Goal: Task Accomplishment & Management: Complete application form

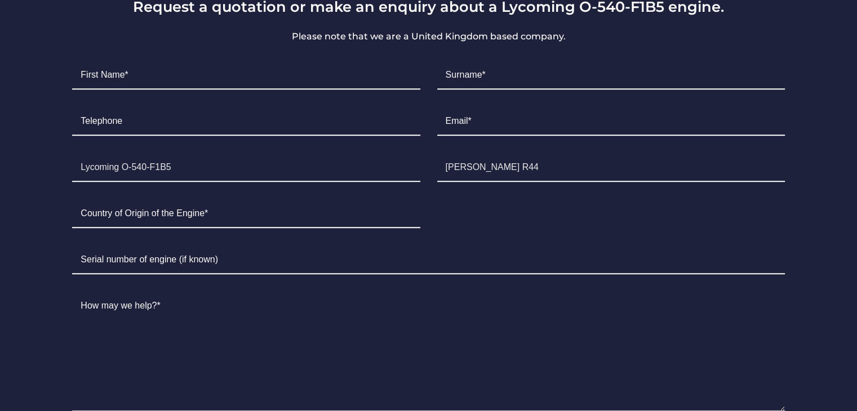
scroll to position [620, 0]
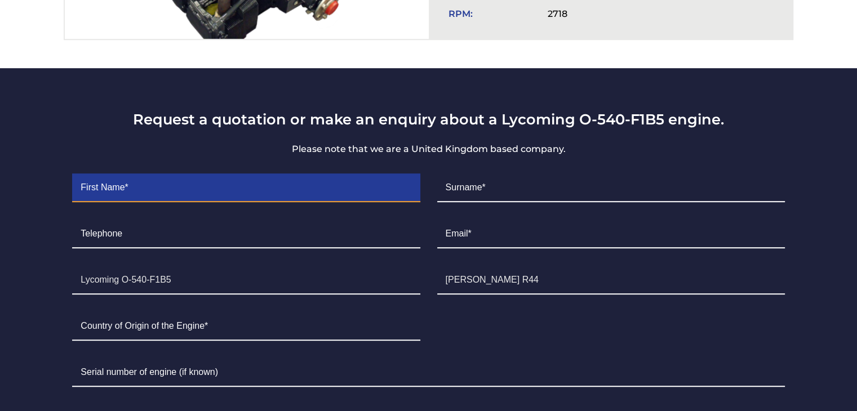
click at [253, 185] on input "Contact form" at bounding box center [246, 188] width 348 height 28
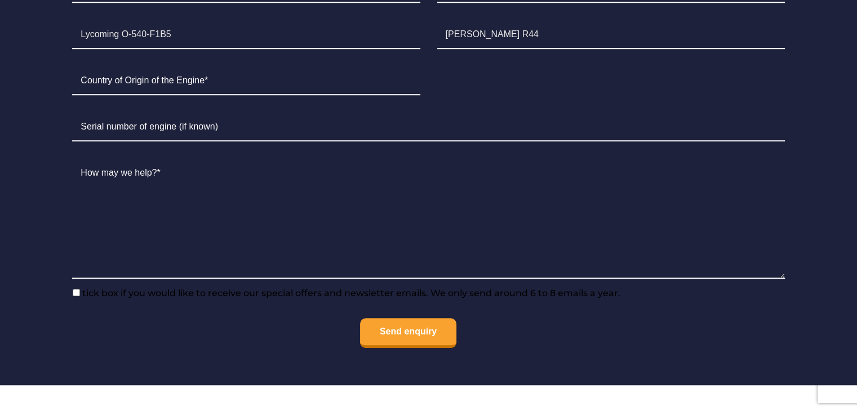
scroll to position [732, 0]
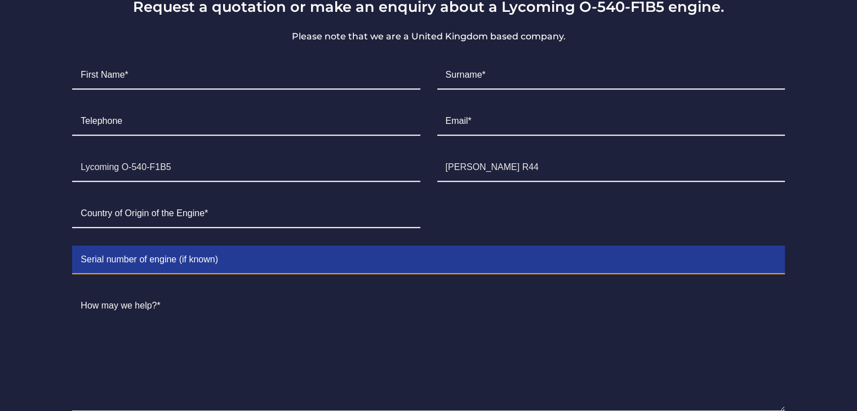
click at [229, 251] on input "Contact form" at bounding box center [428, 260] width 712 height 28
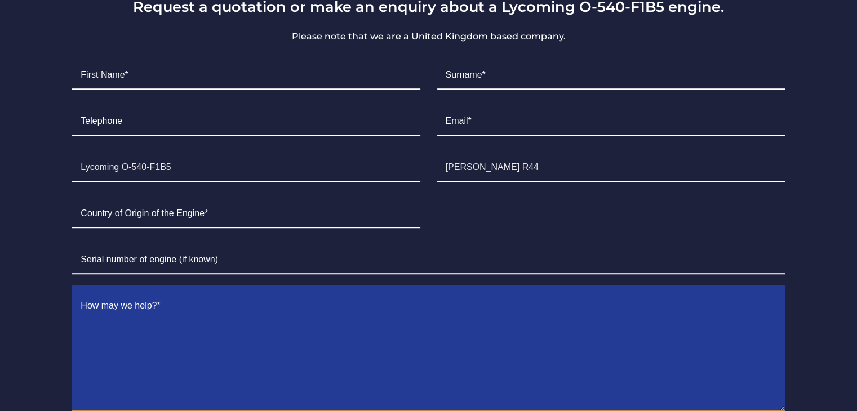
click at [210, 292] on textarea "Contact form" at bounding box center [428, 351] width 712 height 119
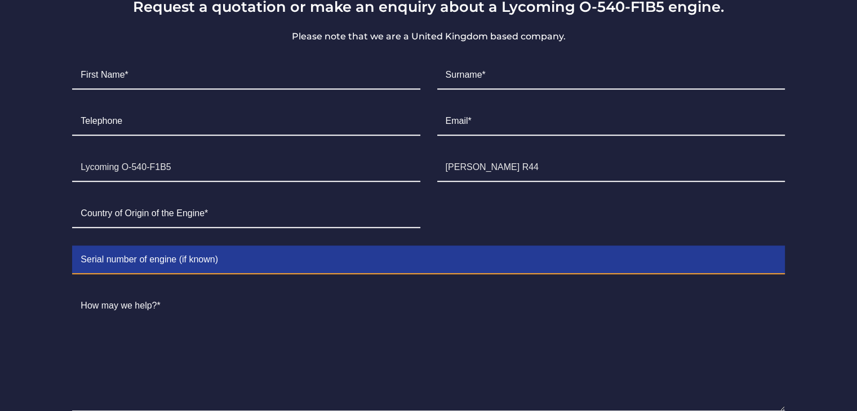
click at [221, 251] on input "Contact form" at bounding box center [428, 260] width 712 height 28
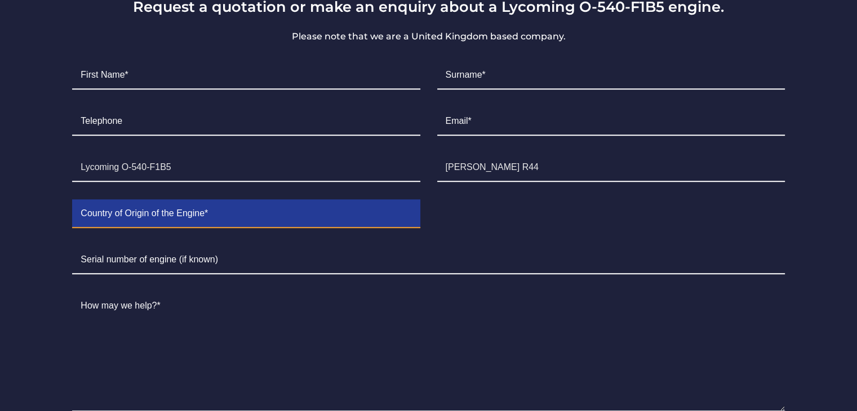
click at [232, 215] on input "Contact form" at bounding box center [246, 214] width 348 height 28
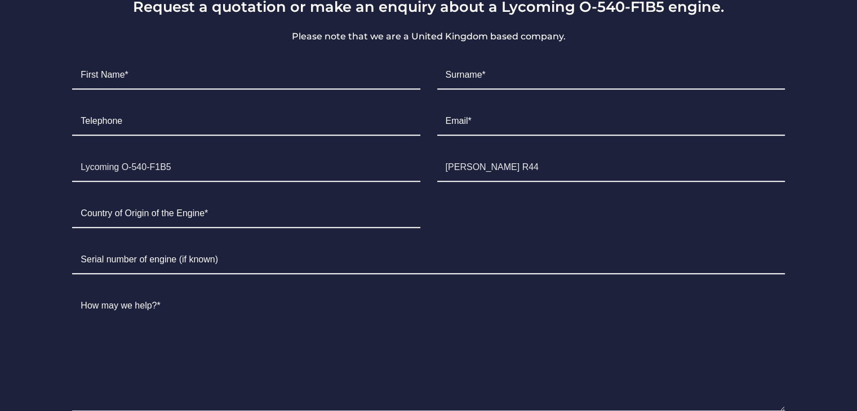
click at [509, 205] on ul "First Name* Surname* Telephone Email* Engine Lycoming O-540-F1B5 Aircraft [PERS…" at bounding box center [428, 271] width 729 height 438
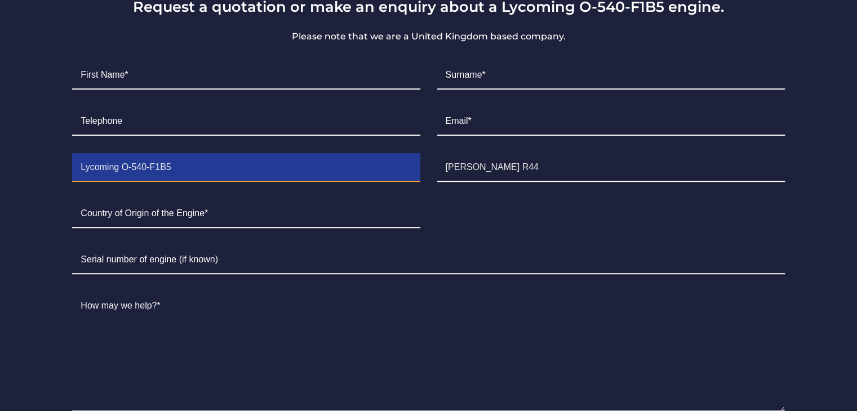
click at [332, 171] on input "Lycoming O-540-F1B5" at bounding box center [246, 168] width 348 height 28
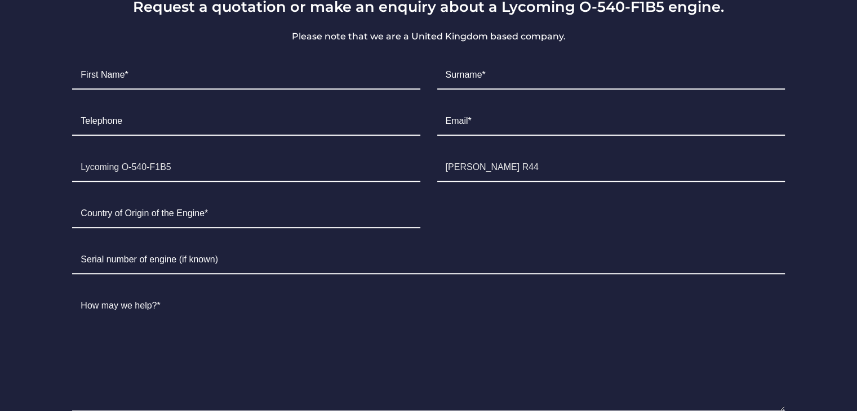
click at [479, 237] on li "Serial Number" at bounding box center [428, 260] width 729 height 46
click at [356, 229] on li "Country of Origin*" at bounding box center [246, 214] width 364 height 46
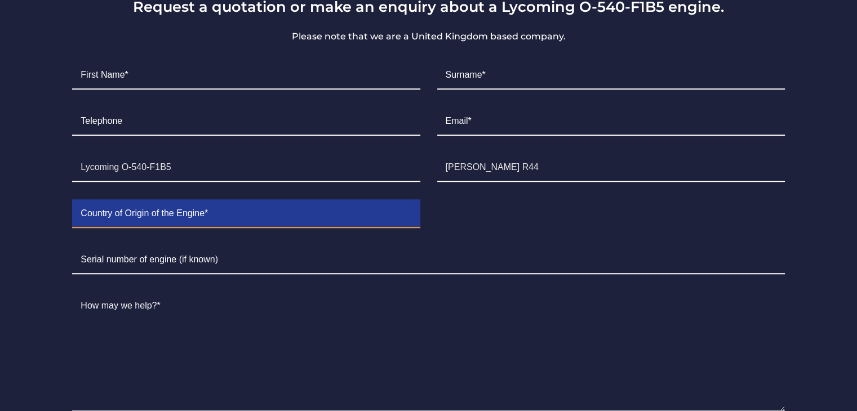
click at [354, 217] on input "Contact form" at bounding box center [246, 214] width 348 height 28
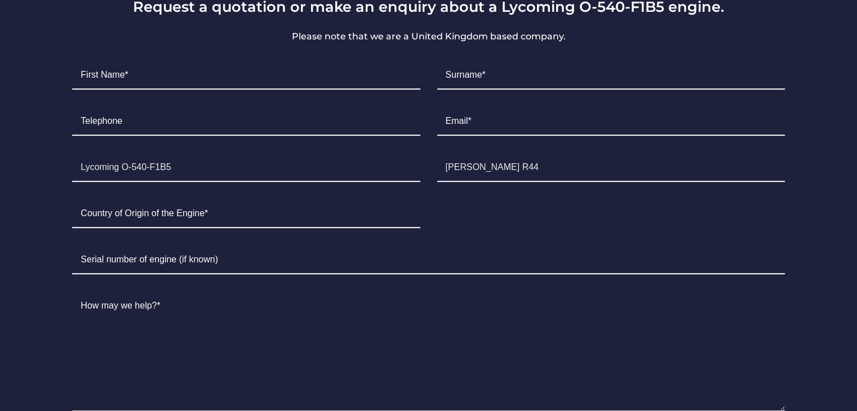
click at [523, 209] on ul "First Name* Surname* Telephone Email* Engine Lycoming O-540-F1B5 Aircraft [PERS…" at bounding box center [428, 271] width 729 height 438
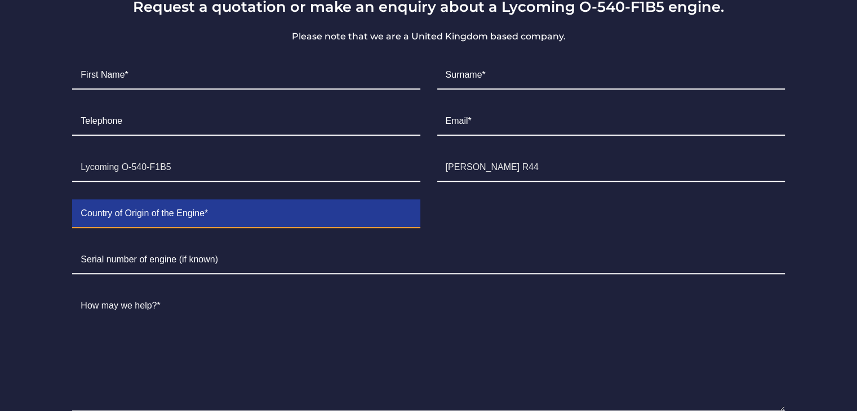
click at [391, 209] on input "Contact form" at bounding box center [246, 214] width 348 height 28
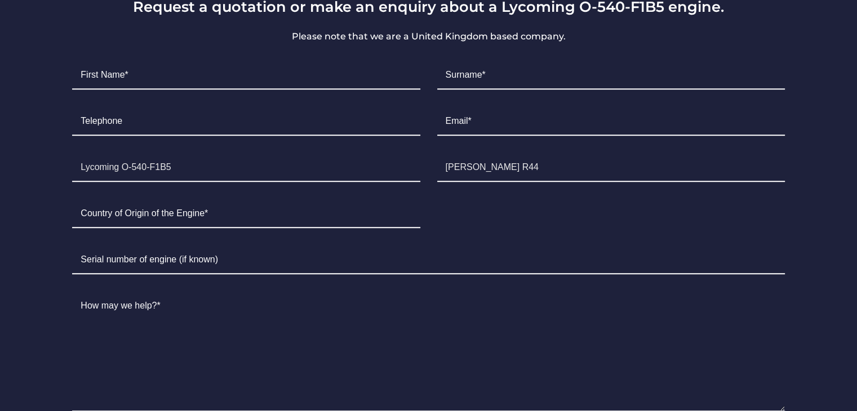
drag, startPoint x: 572, startPoint y: 206, endPoint x: 562, endPoint y: 207, distance: 10.8
click at [572, 206] on ul "First Name* Surname* Telephone Email* Engine Lycoming O-540-F1B5 Aircraft [PERS…" at bounding box center [428, 271] width 729 height 438
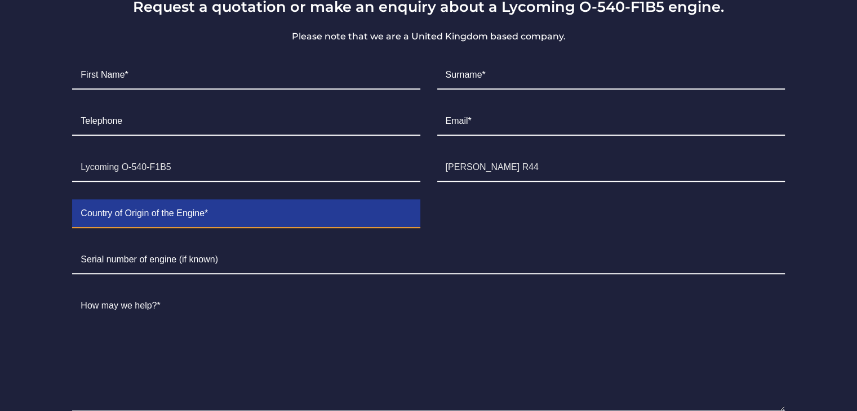
click at [390, 209] on input "Contact form" at bounding box center [246, 214] width 348 height 28
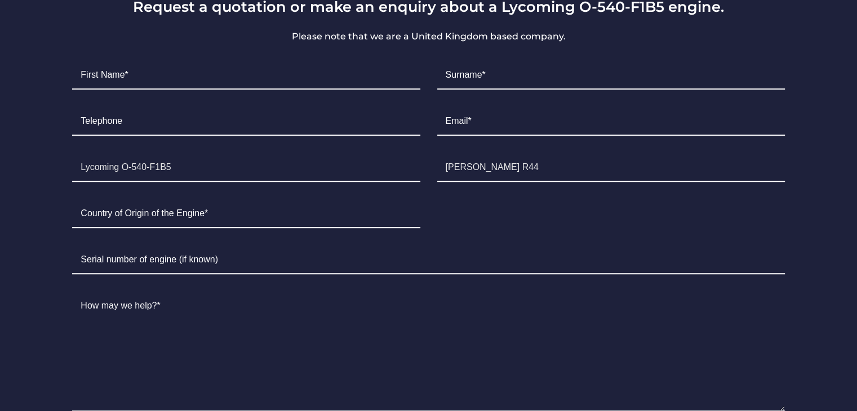
click at [599, 201] on ul "First Name* Surname* Telephone Email* Engine Lycoming O-540-F1B5 Aircraft [PERS…" at bounding box center [428, 271] width 729 height 438
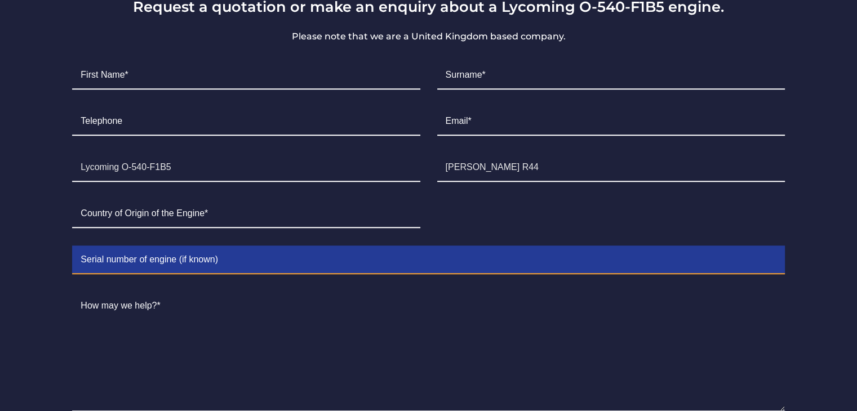
click at [224, 253] on input "Contact form" at bounding box center [428, 260] width 712 height 28
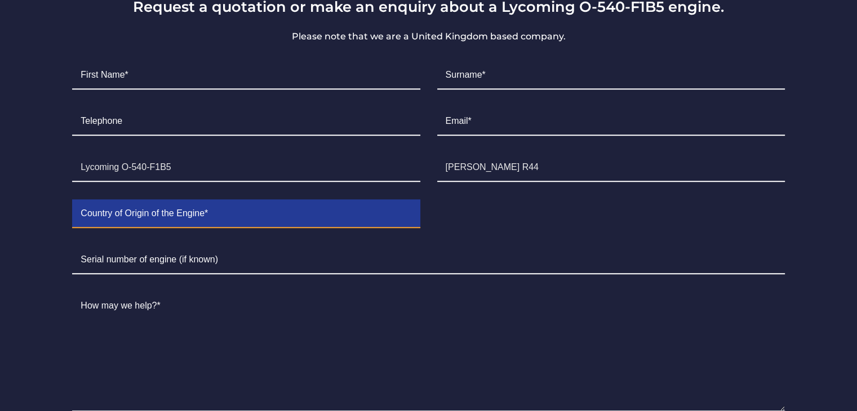
click at [327, 213] on input "Contact form" at bounding box center [246, 214] width 348 height 28
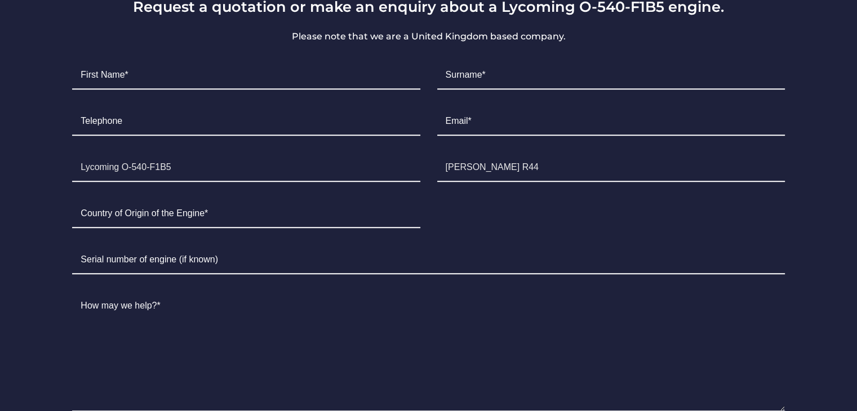
click at [509, 211] on ul "First Name* Surname* Telephone Email* Engine Lycoming O-540-F1B5 Aircraft [PERS…" at bounding box center [428, 271] width 729 height 438
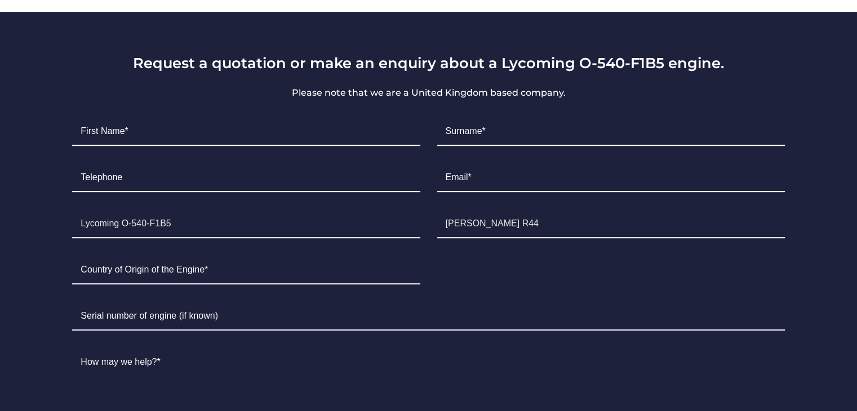
scroll to position [676, 0]
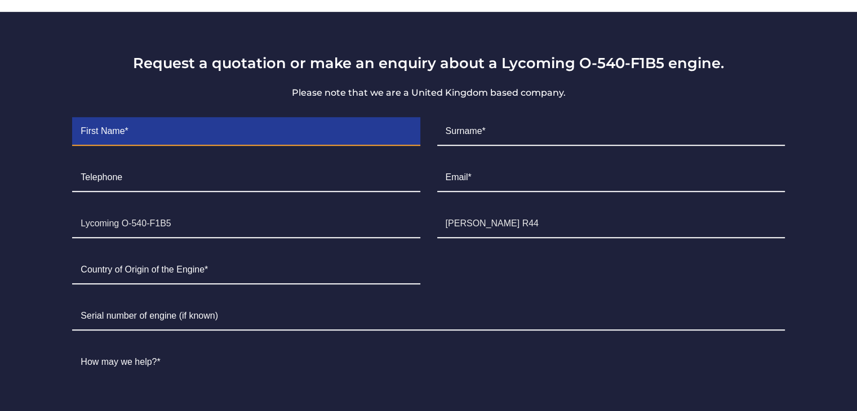
click at [223, 140] on input "Contact form" at bounding box center [246, 132] width 348 height 28
type input "Amzarhakim"
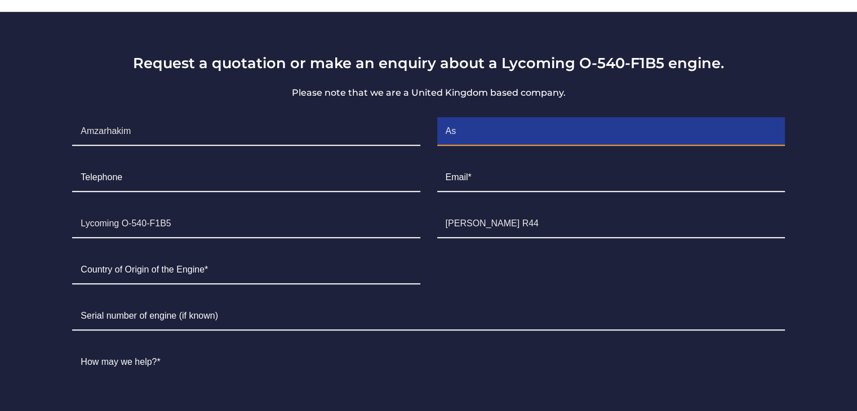
type input "A"
type input "Sulaiman"
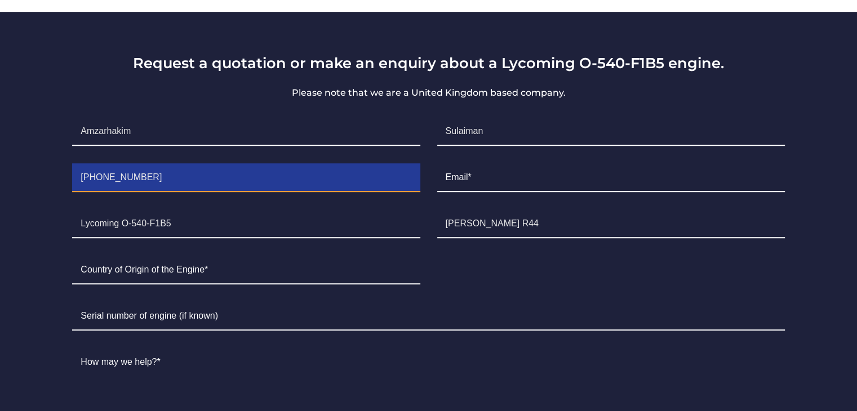
type input "[PHONE_NUMBER]"
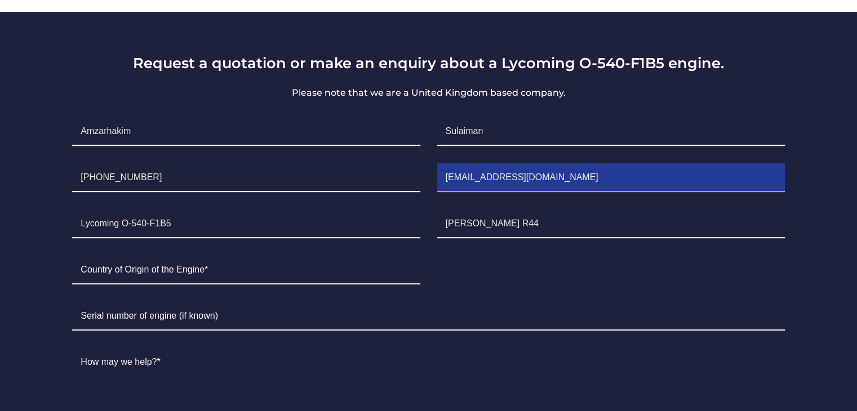
type input "[EMAIL_ADDRESS][DOMAIN_NAME]"
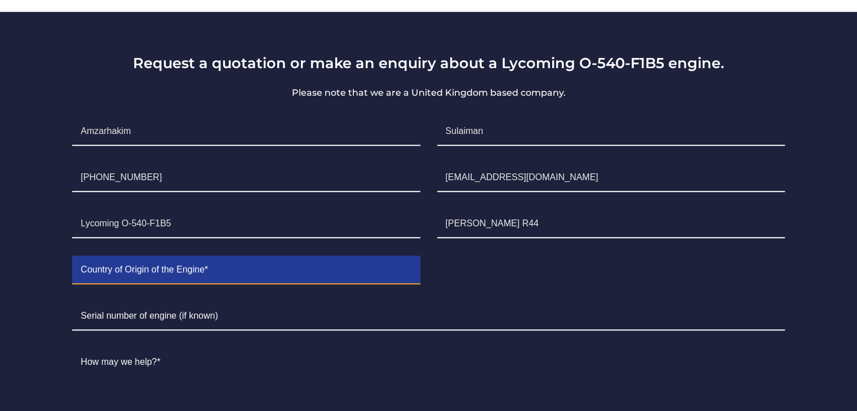
click at [229, 273] on input "Contact form" at bounding box center [246, 270] width 348 height 28
type input "[GEOGRAPHIC_DATA]"
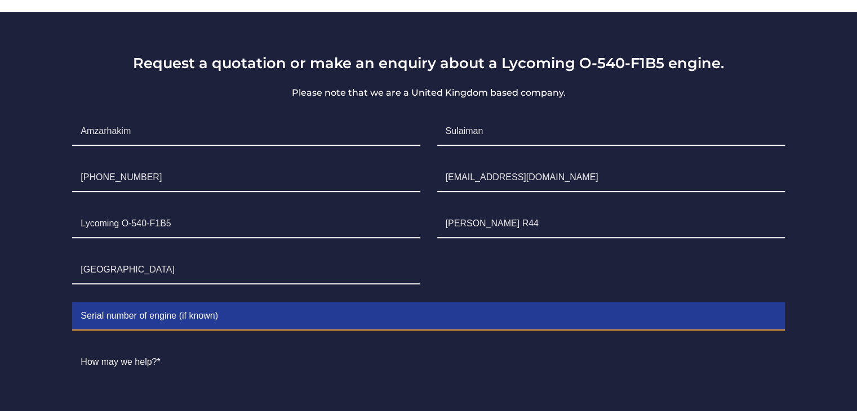
click at [268, 310] on input "Contact form" at bounding box center [428, 317] width 712 height 28
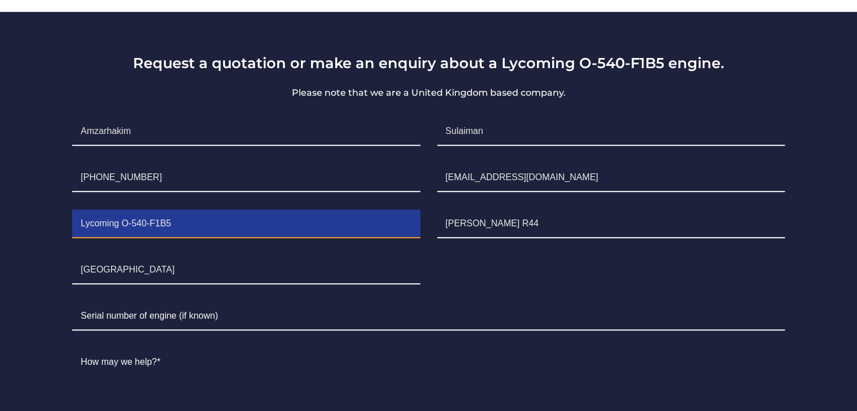
click at [286, 224] on input "Lycoming O-540-F1B5" at bounding box center [246, 224] width 348 height 28
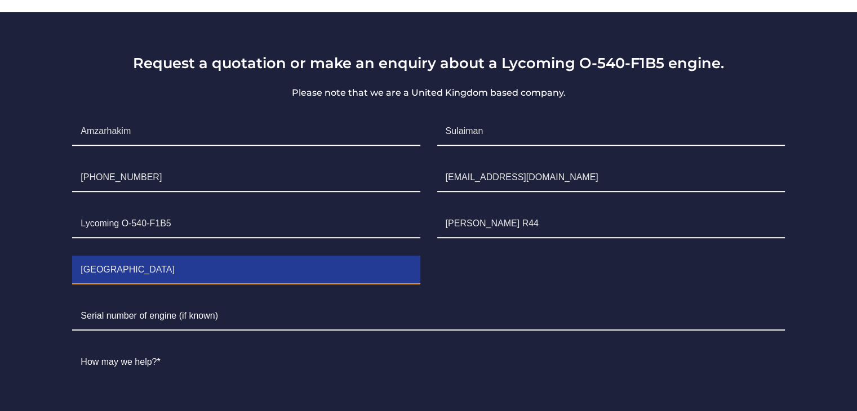
click at [188, 266] on input "[GEOGRAPHIC_DATA]" at bounding box center [246, 270] width 348 height 28
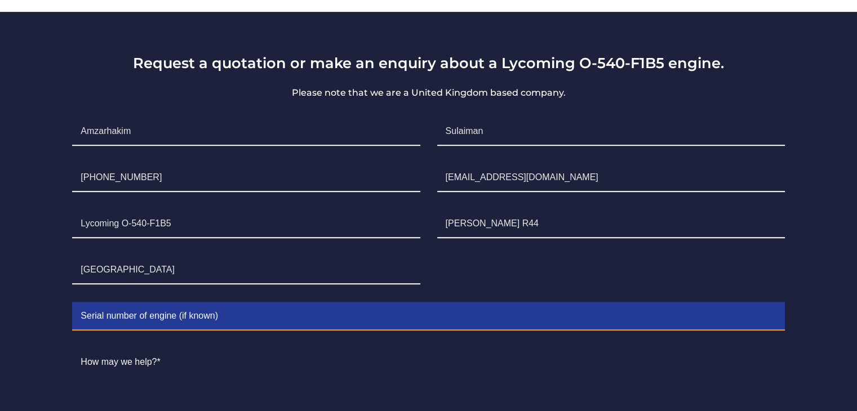
click at [266, 315] on input "Contact form" at bounding box center [428, 317] width 712 height 28
paste input "L-26338-40A"
type input "L-26338-40A"
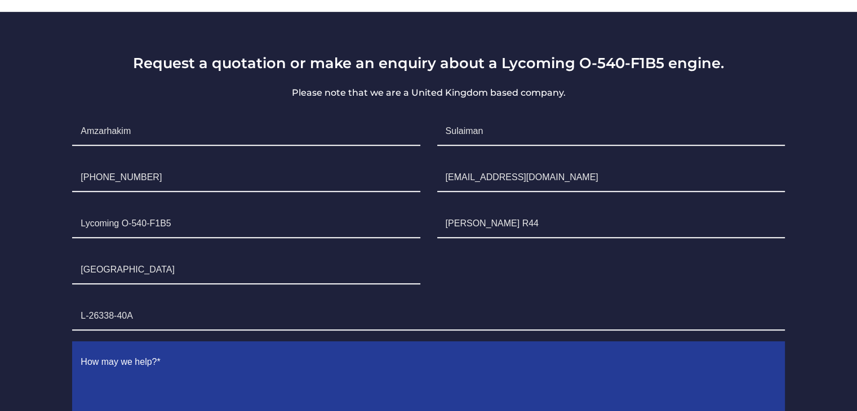
click at [321, 350] on textarea "Contact form" at bounding box center [428, 408] width 712 height 119
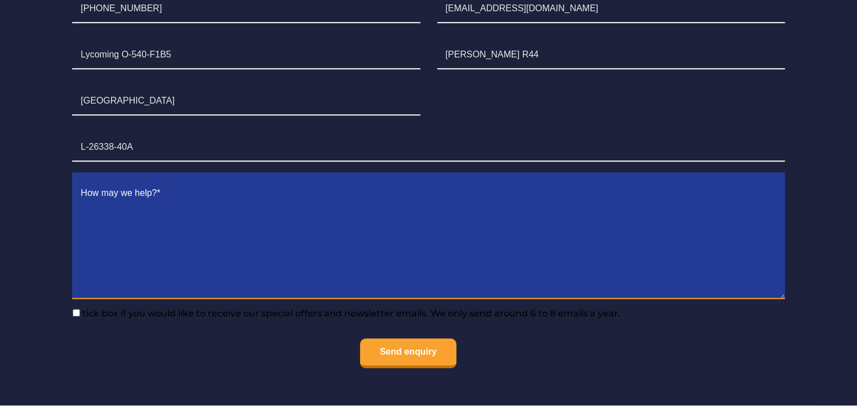
click at [137, 230] on textarea "Contact form" at bounding box center [428, 239] width 712 height 119
paste textarea "I’m writing from Layang Layang Aerospace Sdn. Bhd. ([GEOGRAPHIC_DATA]) to reque…"
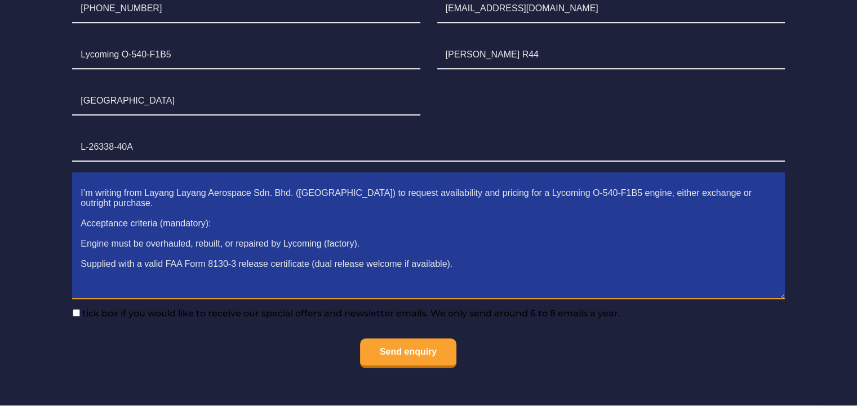
click at [86, 188] on textarea "I’m writing from Layang Layang Aerospace Sdn. Bhd. ([GEOGRAPHIC_DATA]) to reque…" at bounding box center [428, 239] width 712 height 119
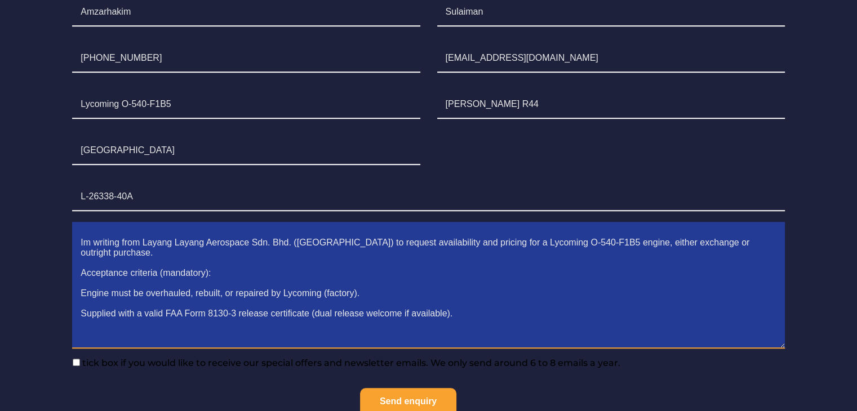
scroll to position [901, 0]
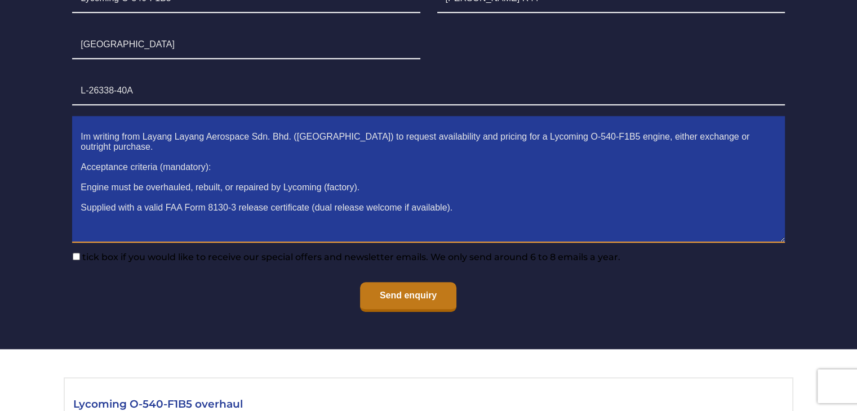
type textarea "Im writing from Layang Layang Aerospace Sdn. Bhd. ([GEOGRAPHIC_DATA]) to reques…"
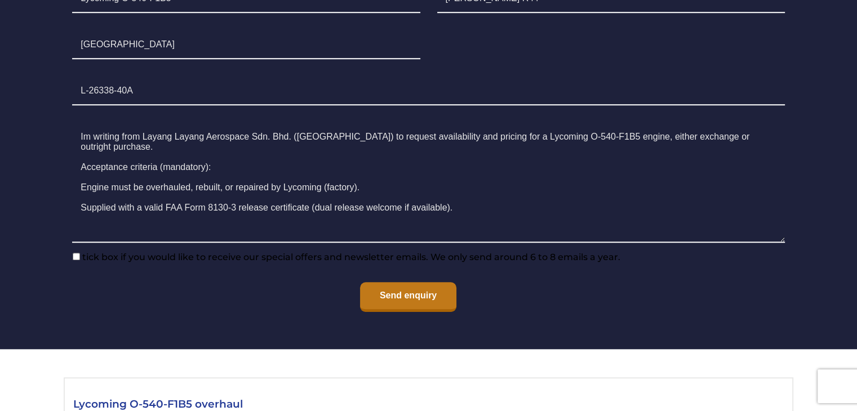
click at [417, 297] on input "Send enquiry" at bounding box center [408, 297] width 96 height 30
